Goal: Transaction & Acquisition: Purchase product/service

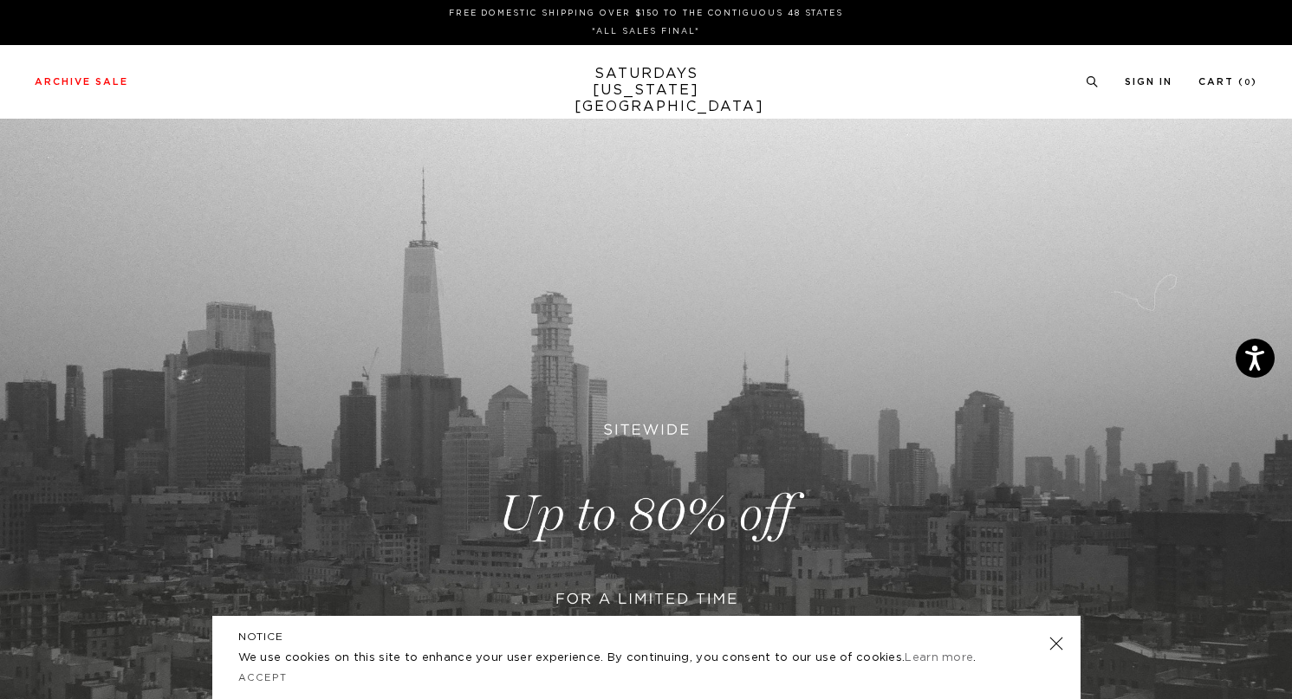
click at [117, 69] on div "Archive Sale Men's Tees Shirts Shorts Swim Knitwear Pants Sweats Women's" at bounding box center [646, 82] width 1292 height 74
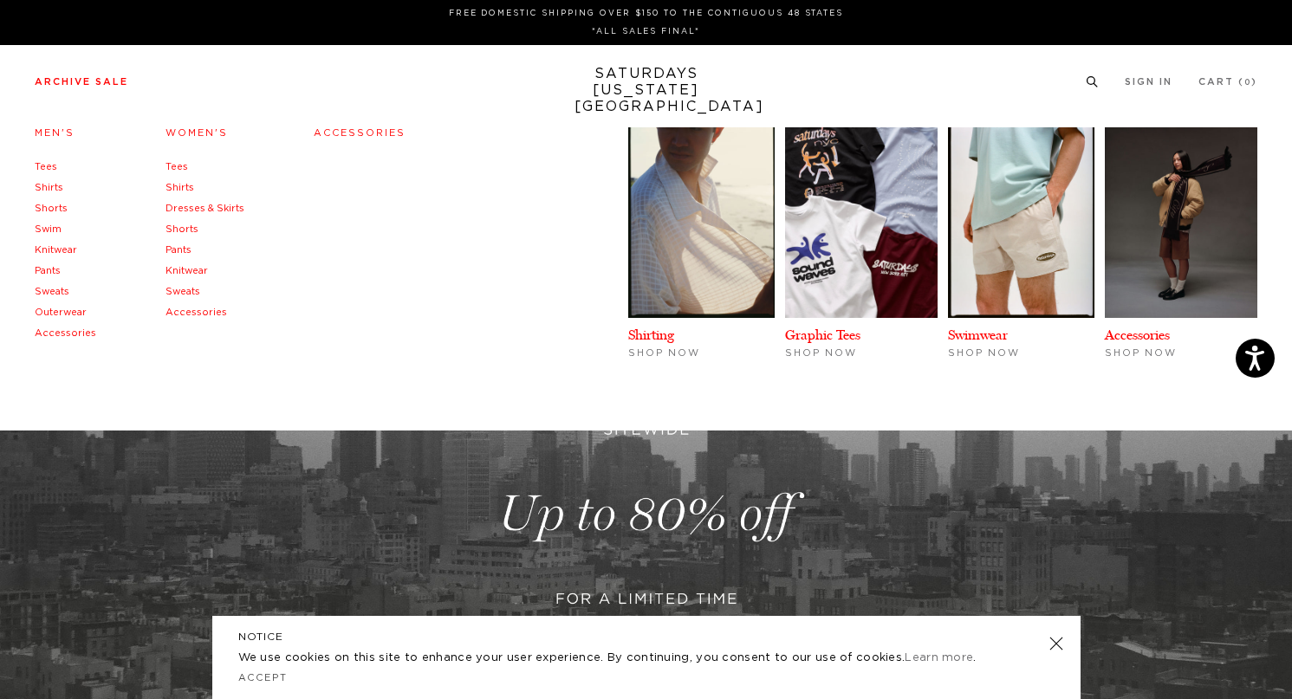
click at [108, 76] on li "Archive Sale Men's Tees Shirts Shorts Swim Knitwear Pants Sweats Outerwear" at bounding box center [82, 82] width 94 height 16
click at [55, 128] on link "Men's" at bounding box center [55, 133] width 40 height 10
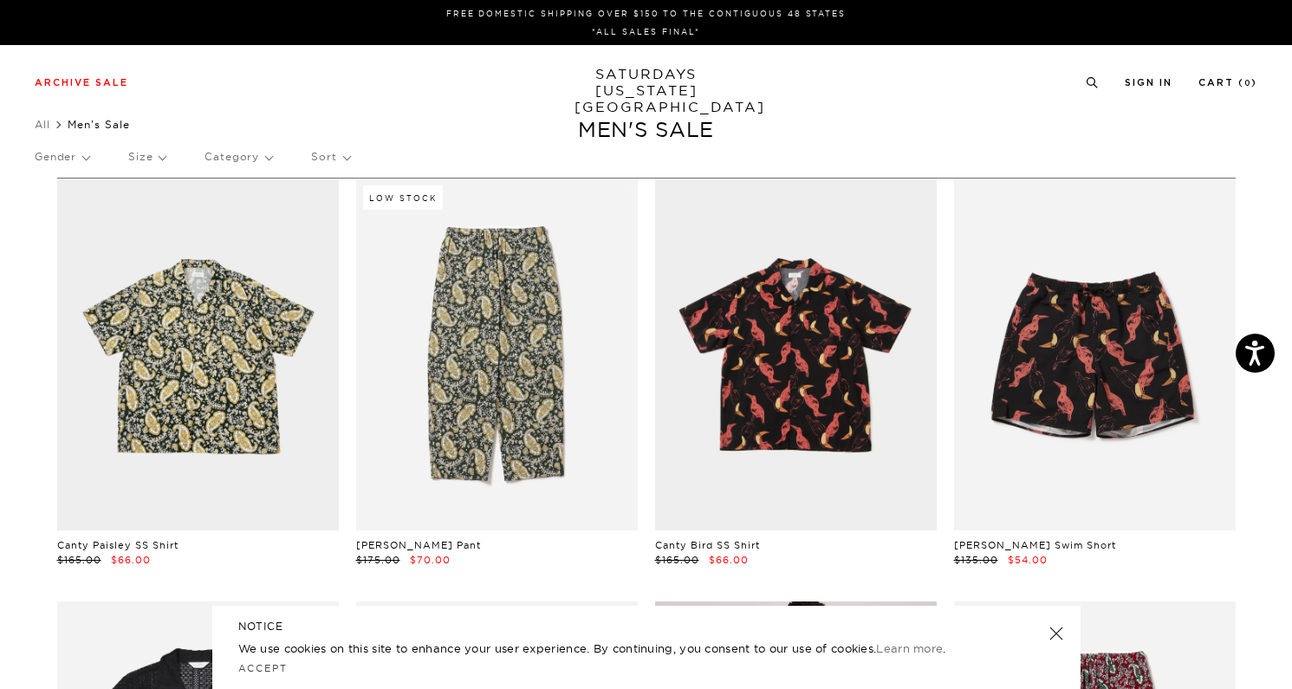
click at [334, 164] on p "Sort" at bounding box center [330, 157] width 38 height 40
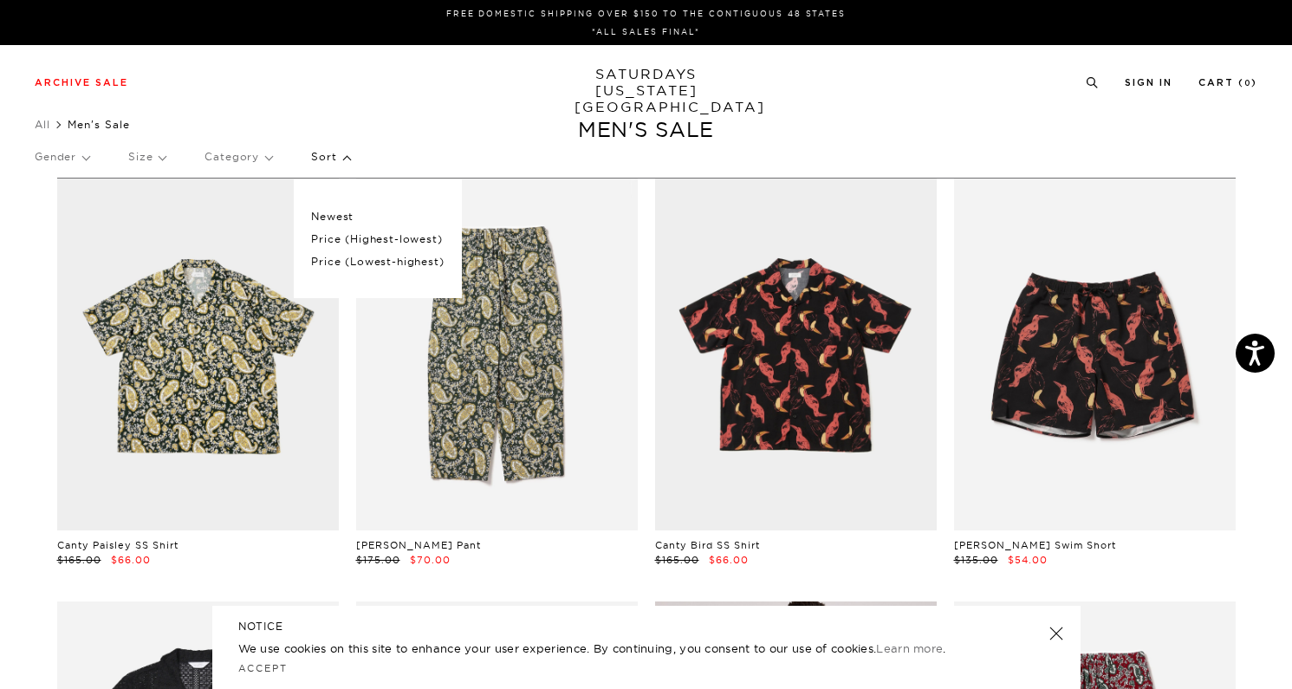
click at [364, 261] on p "Price (Lowest-highest)" at bounding box center [377, 261] width 133 height 23
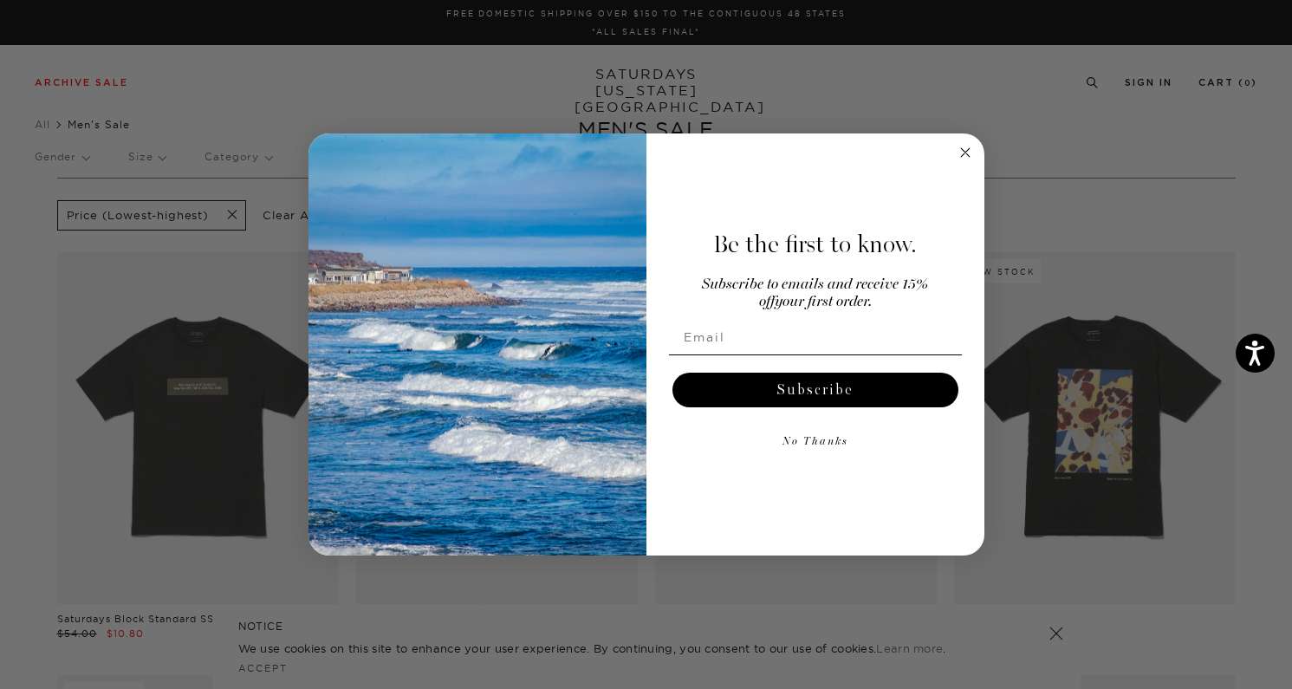
click at [951, 147] on form "Be the first to know. Subscribe to emails and receive 15% off your first order.…" at bounding box center [646, 344] width 676 height 423
click at [958, 153] on circle "Close dialog" at bounding box center [965, 152] width 20 height 20
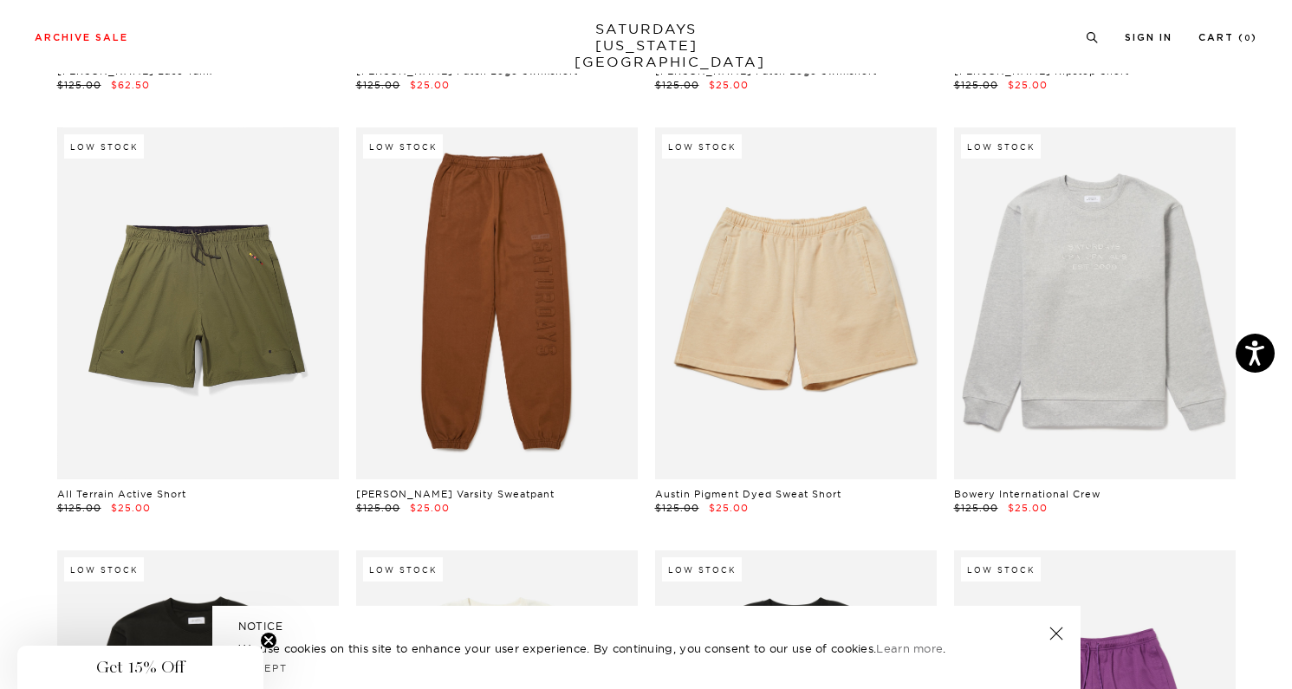
scroll to position [4403, 0]
